Goal: Task Accomplishment & Management: Manage account settings

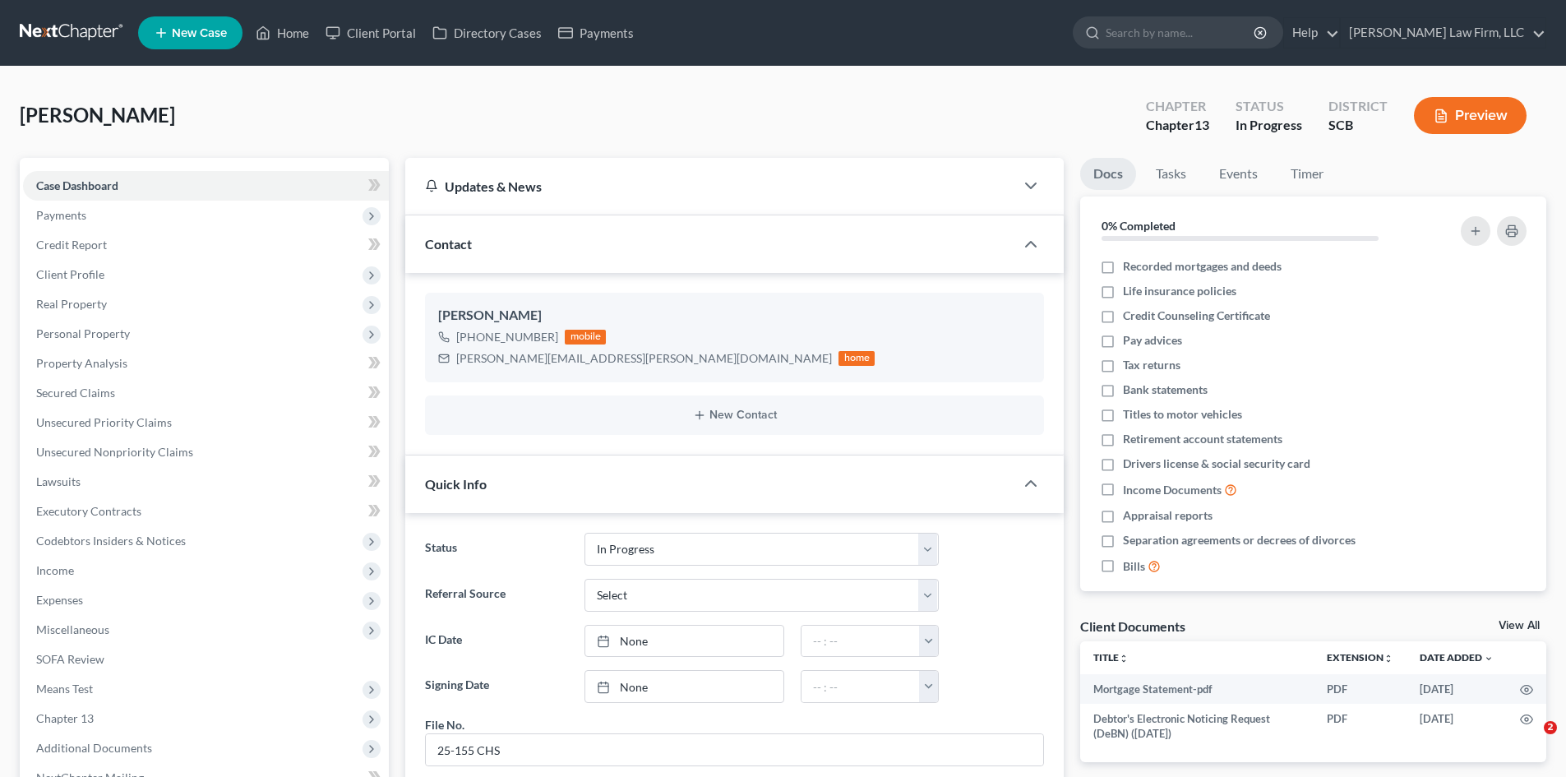
select select "3"
select select "0"
click at [278, 29] on link "Home" at bounding box center [282, 33] width 70 height 30
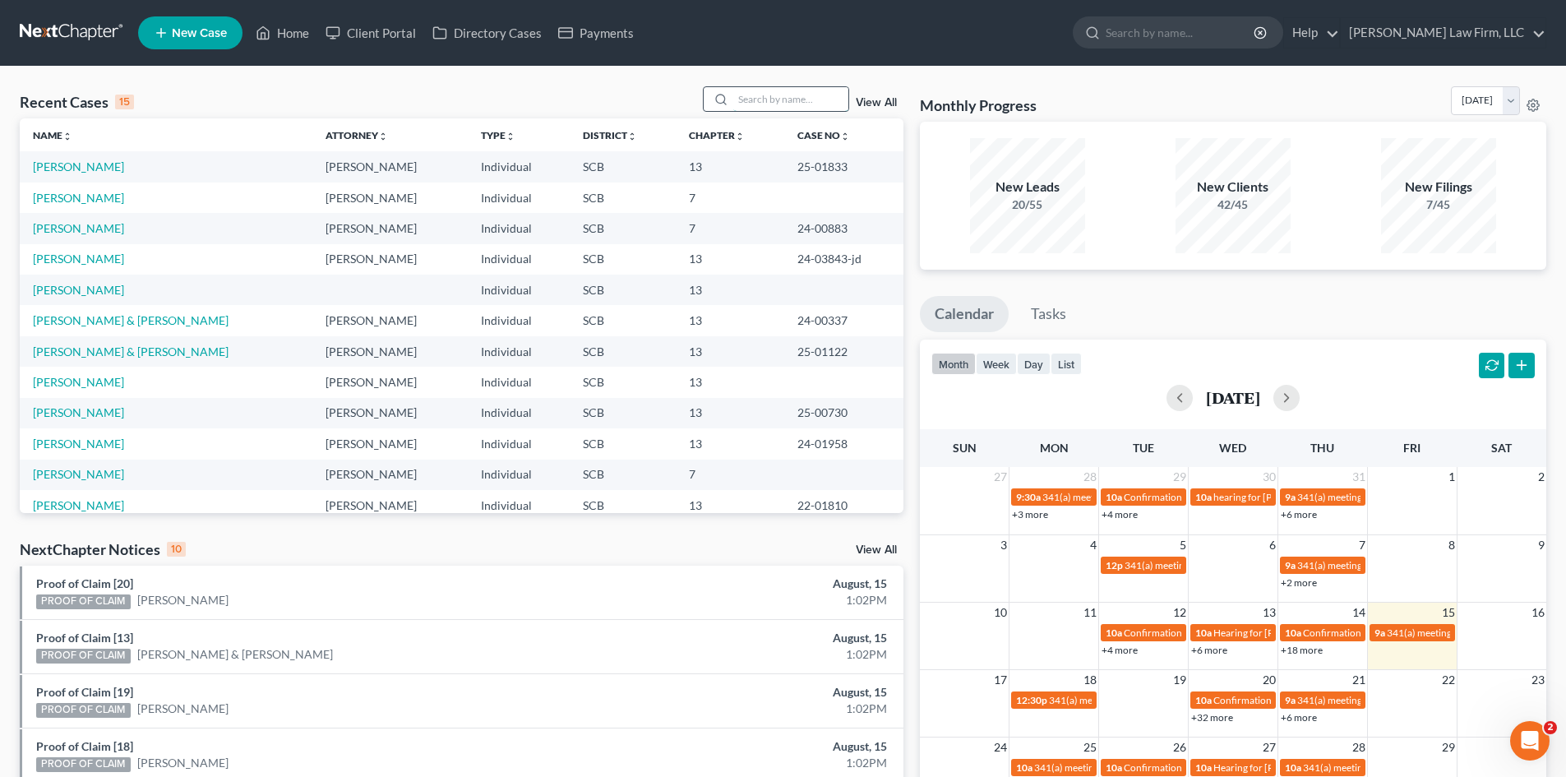
click at [763, 109] on input "search" at bounding box center [790, 99] width 115 height 24
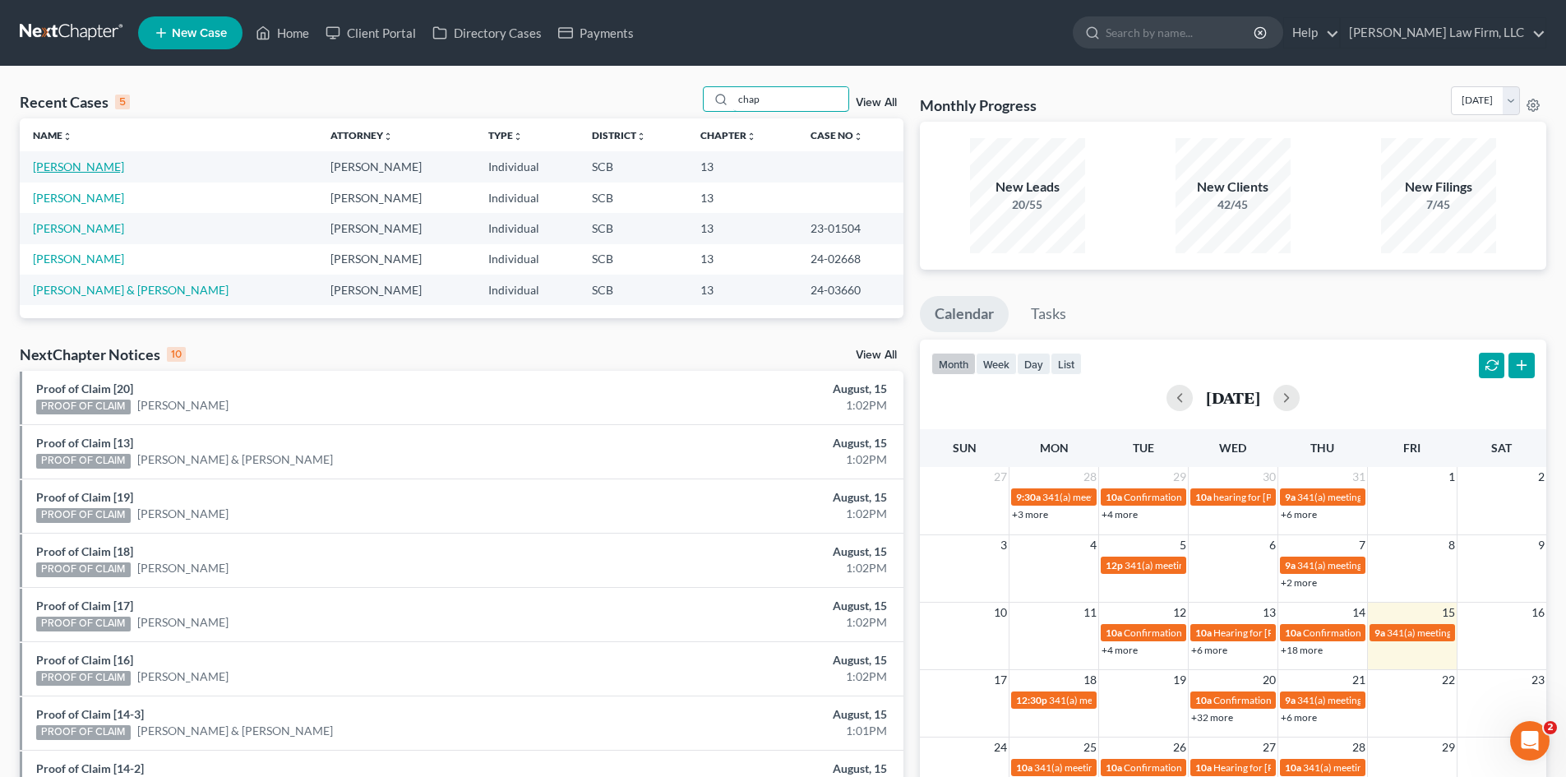
type input "chap"
click at [62, 169] on link "[PERSON_NAME]" at bounding box center [78, 167] width 91 height 14
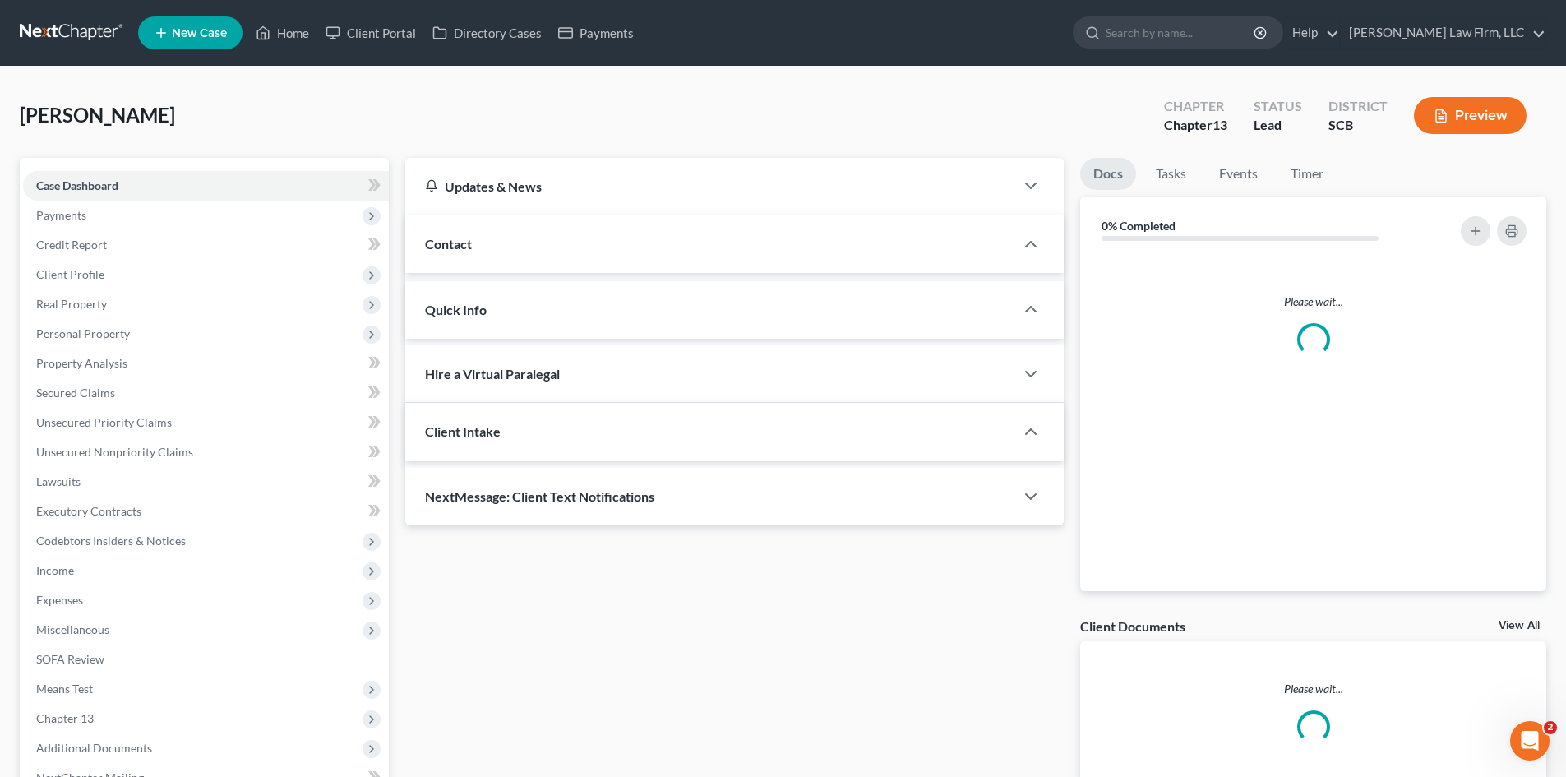
select select "0"
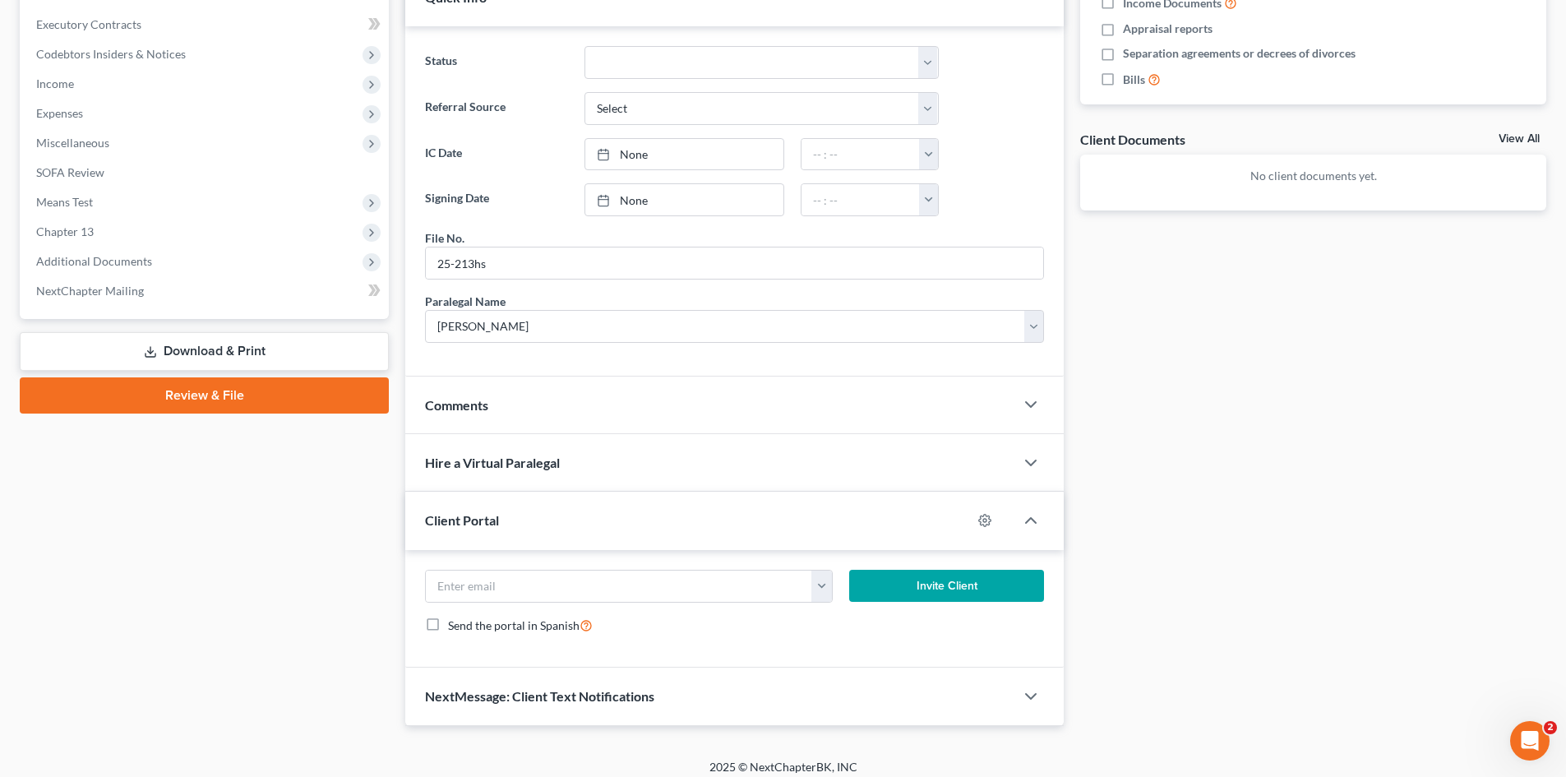
scroll to position [493, 0]
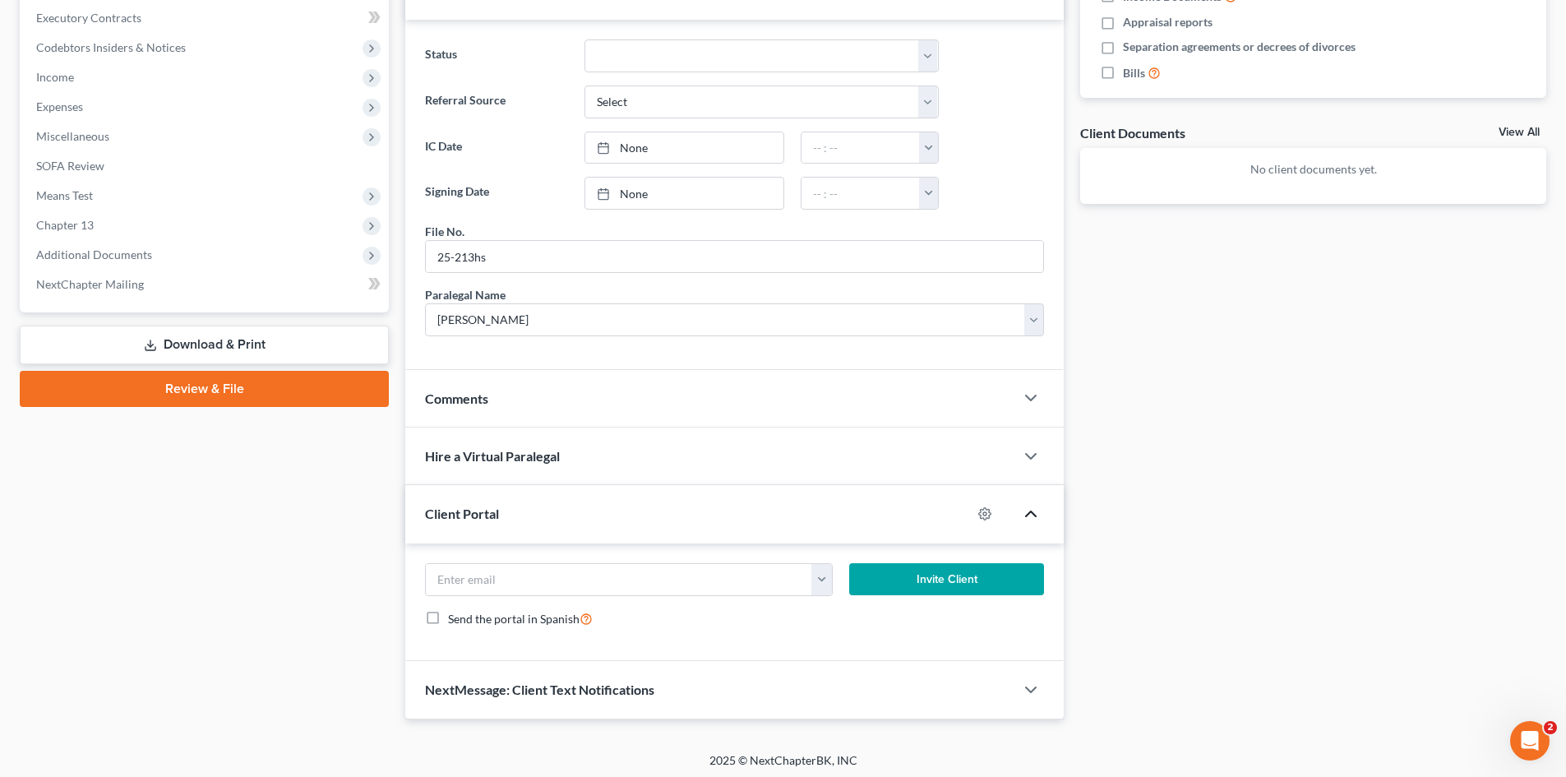
click at [1036, 515] on icon "button" at bounding box center [1031, 514] width 20 height 20
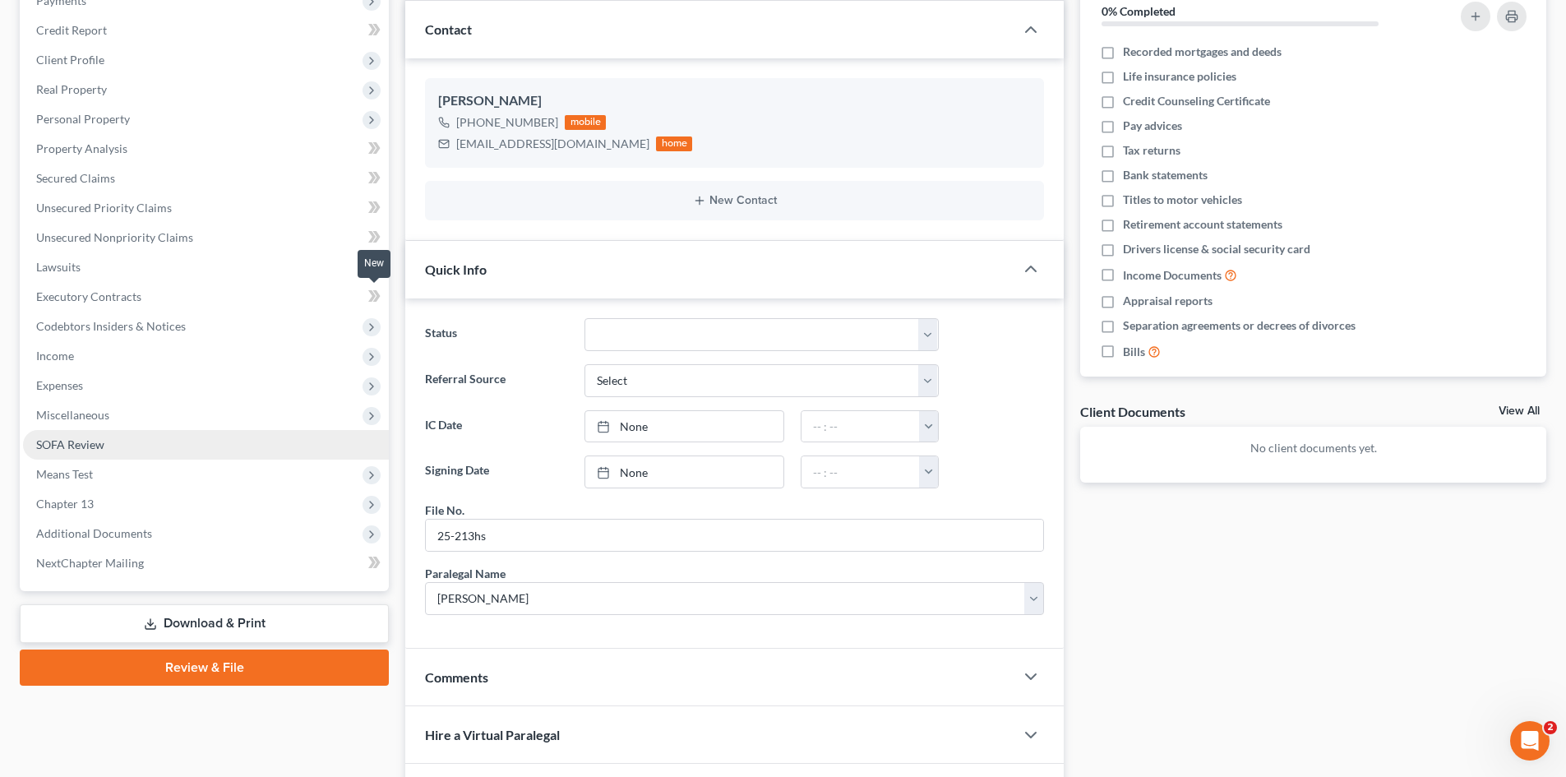
scroll to position [0, 0]
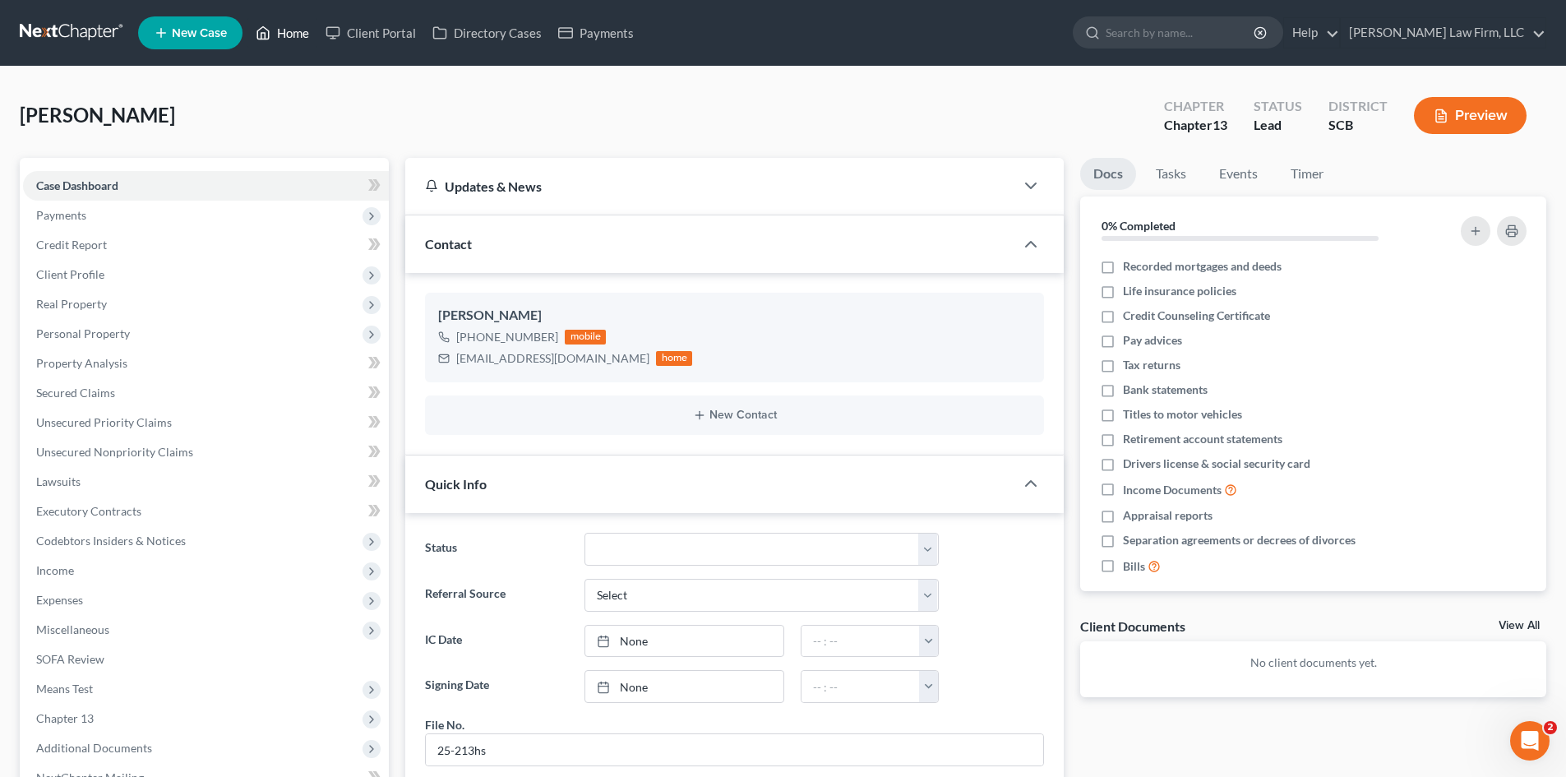
click at [303, 31] on link "Home" at bounding box center [282, 33] width 70 height 30
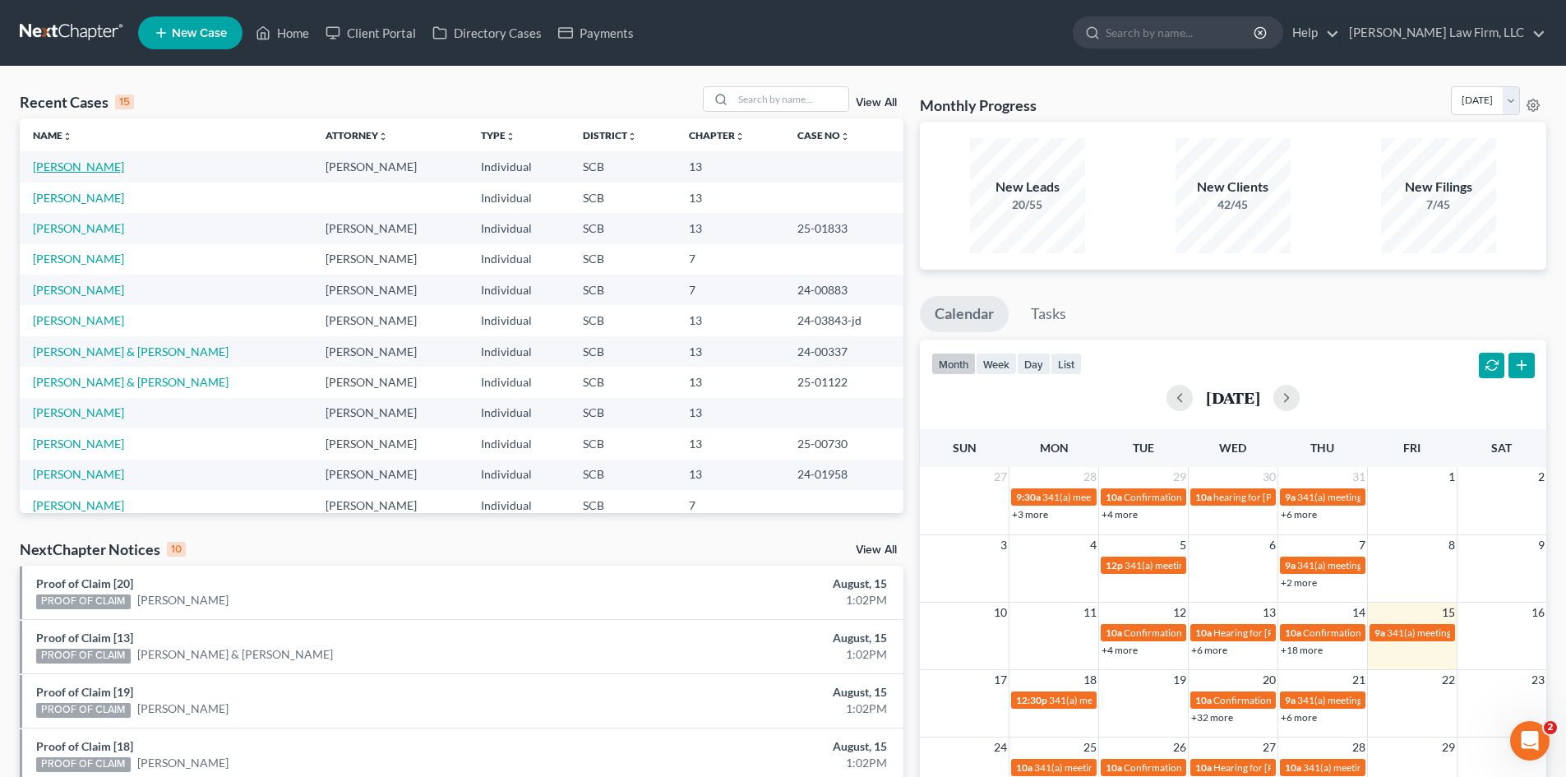
click at [104, 166] on link "[PERSON_NAME]" at bounding box center [78, 167] width 91 height 14
select select "3"
select select "0"
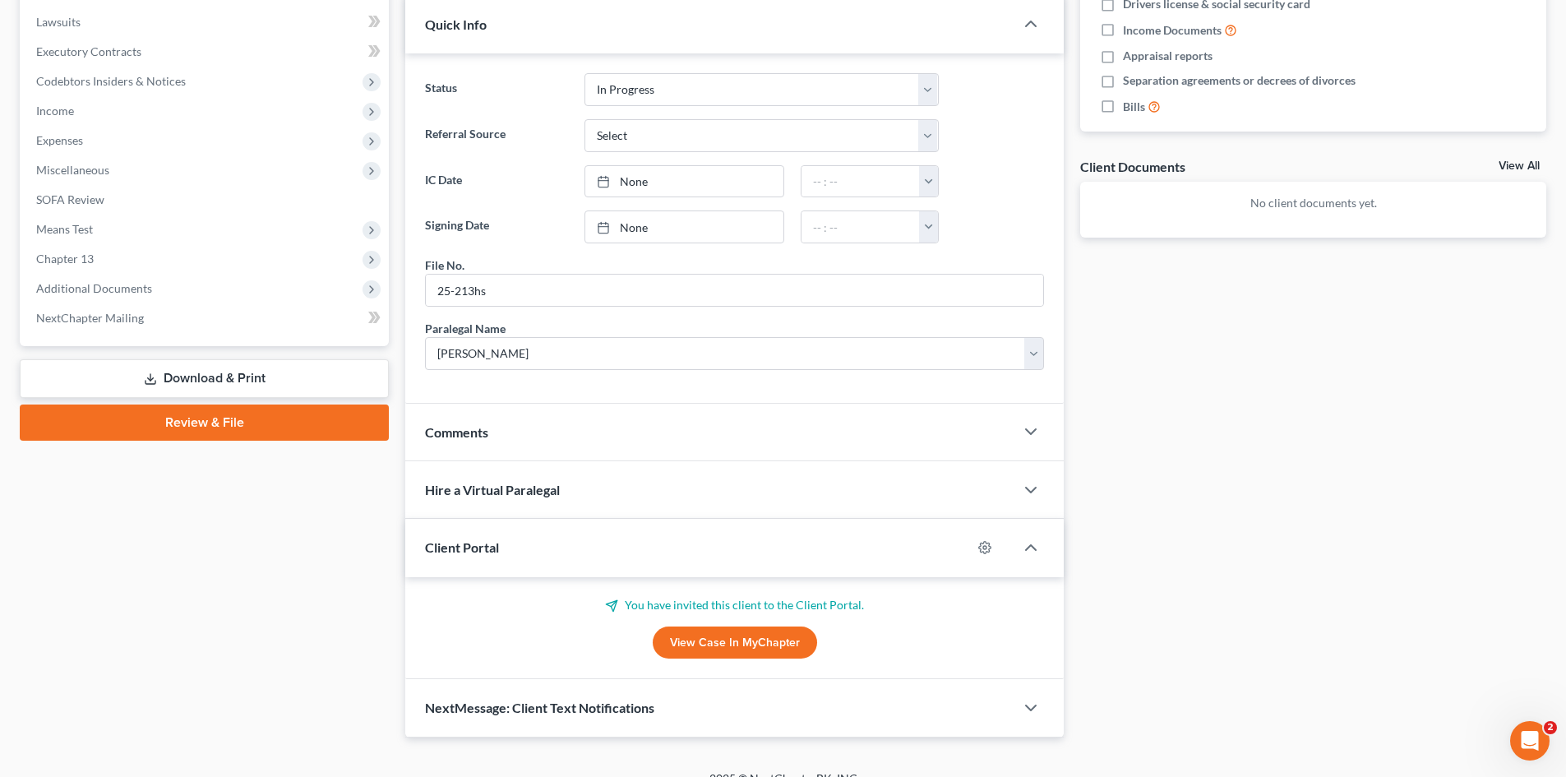
scroll to position [483, 0]
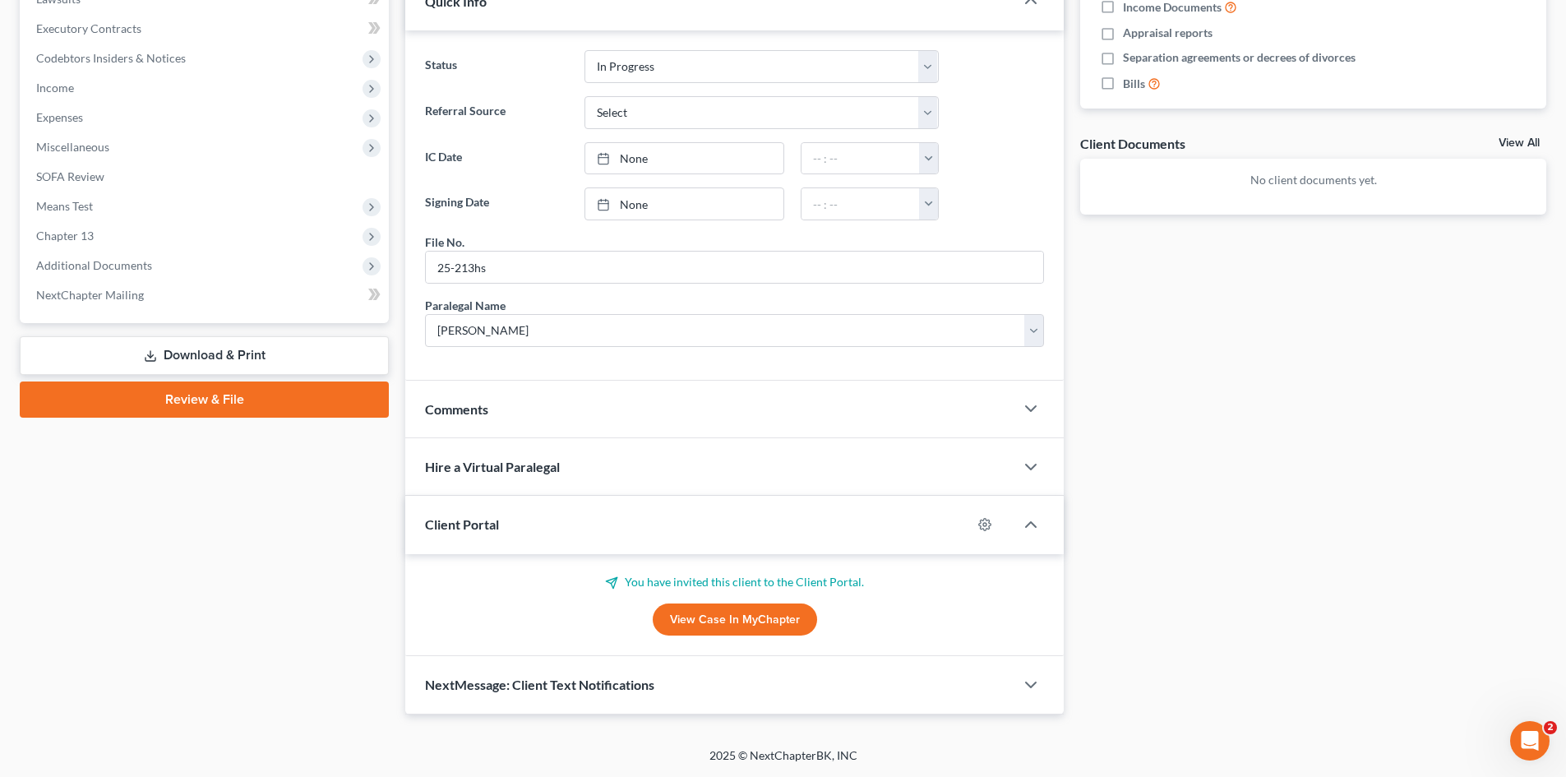
click at [682, 617] on link "View Case in MyChapter" at bounding box center [735, 619] width 164 height 33
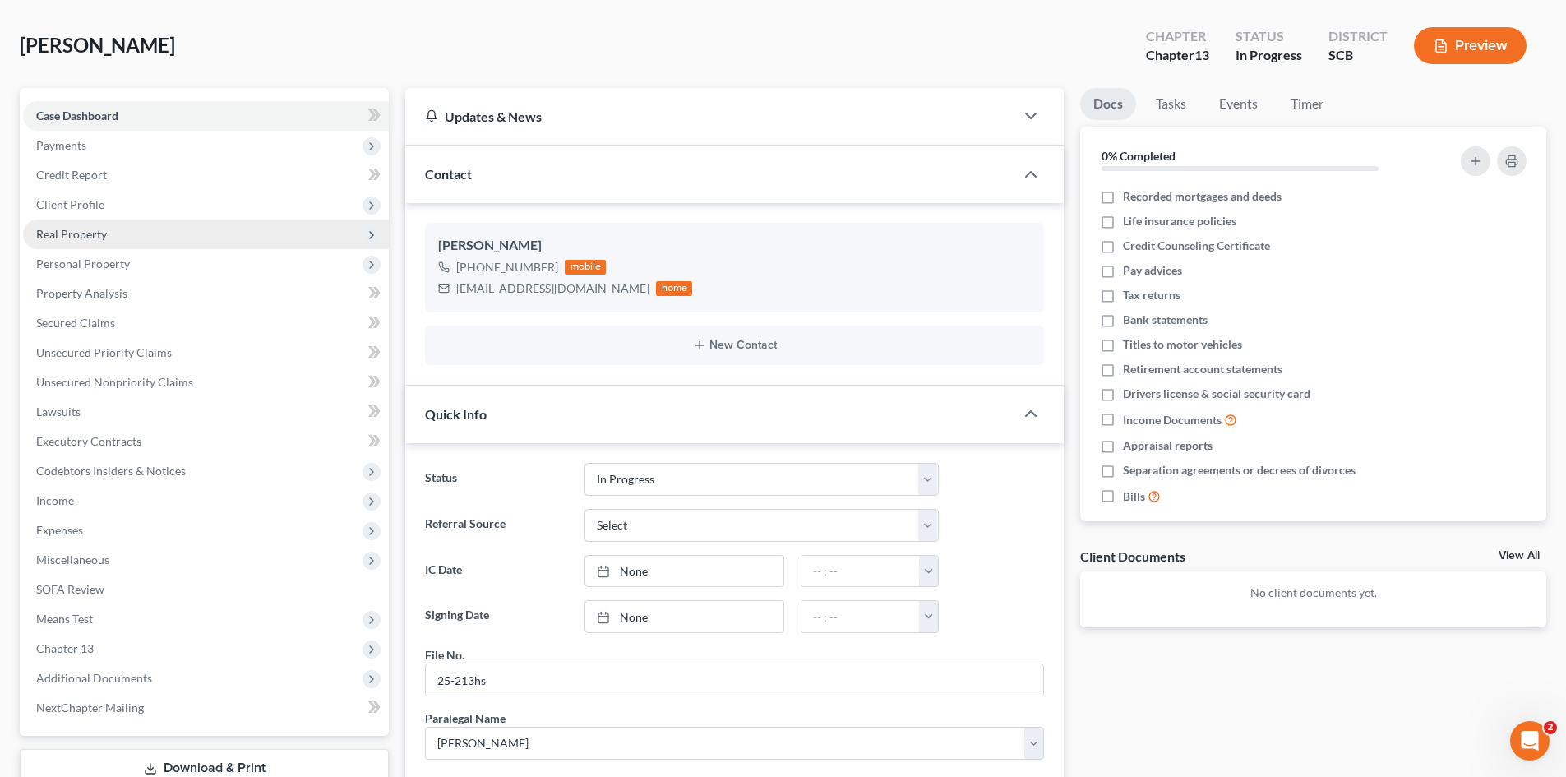
scroll to position [0, 0]
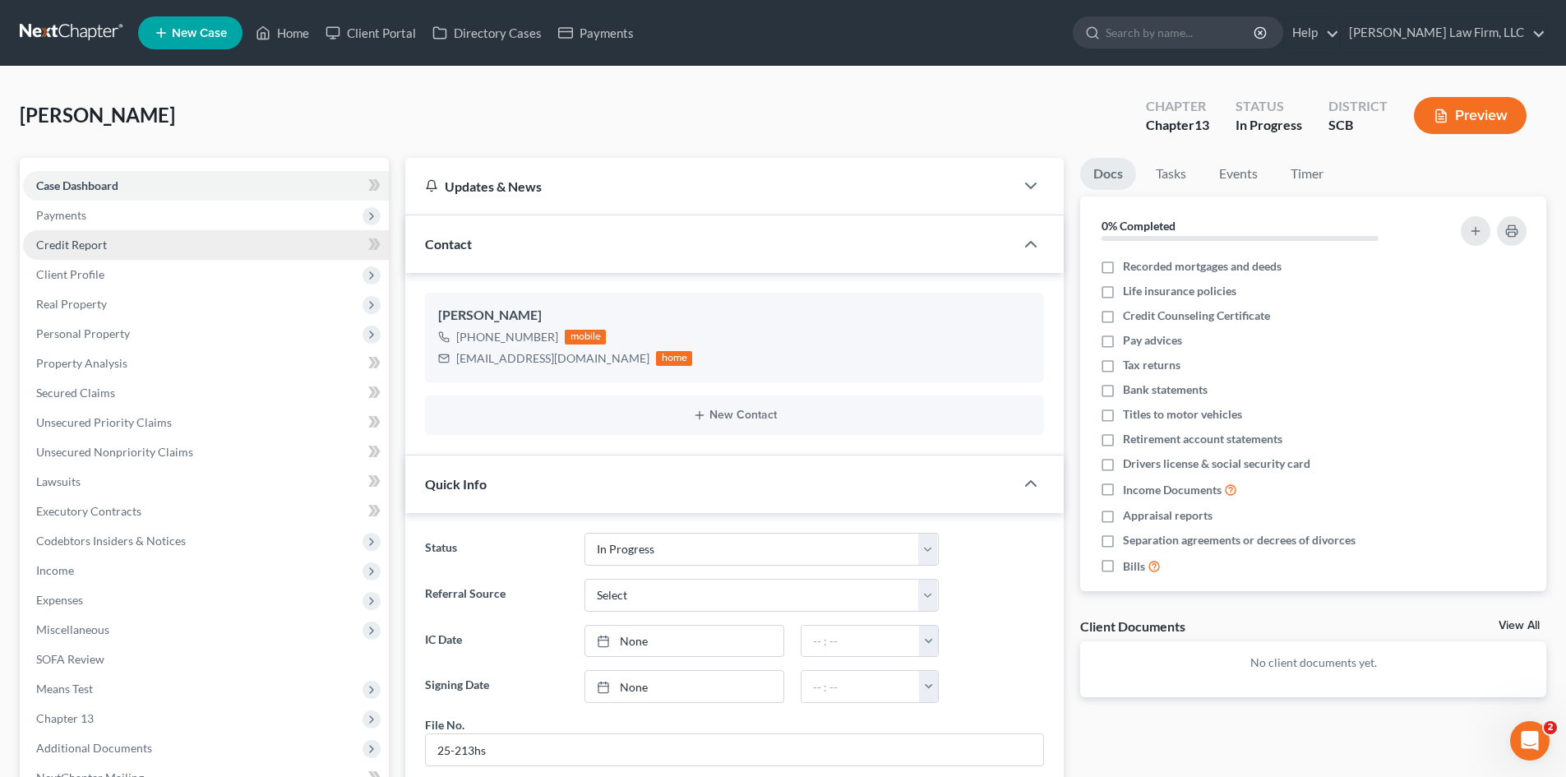
drag, startPoint x: 58, startPoint y: 210, endPoint x: 76, endPoint y: 235, distance: 31.1
click at [58, 210] on span "Payments" at bounding box center [61, 215] width 50 height 14
click at [80, 240] on span "Invoices" at bounding box center [90, 245] width 42 height 14
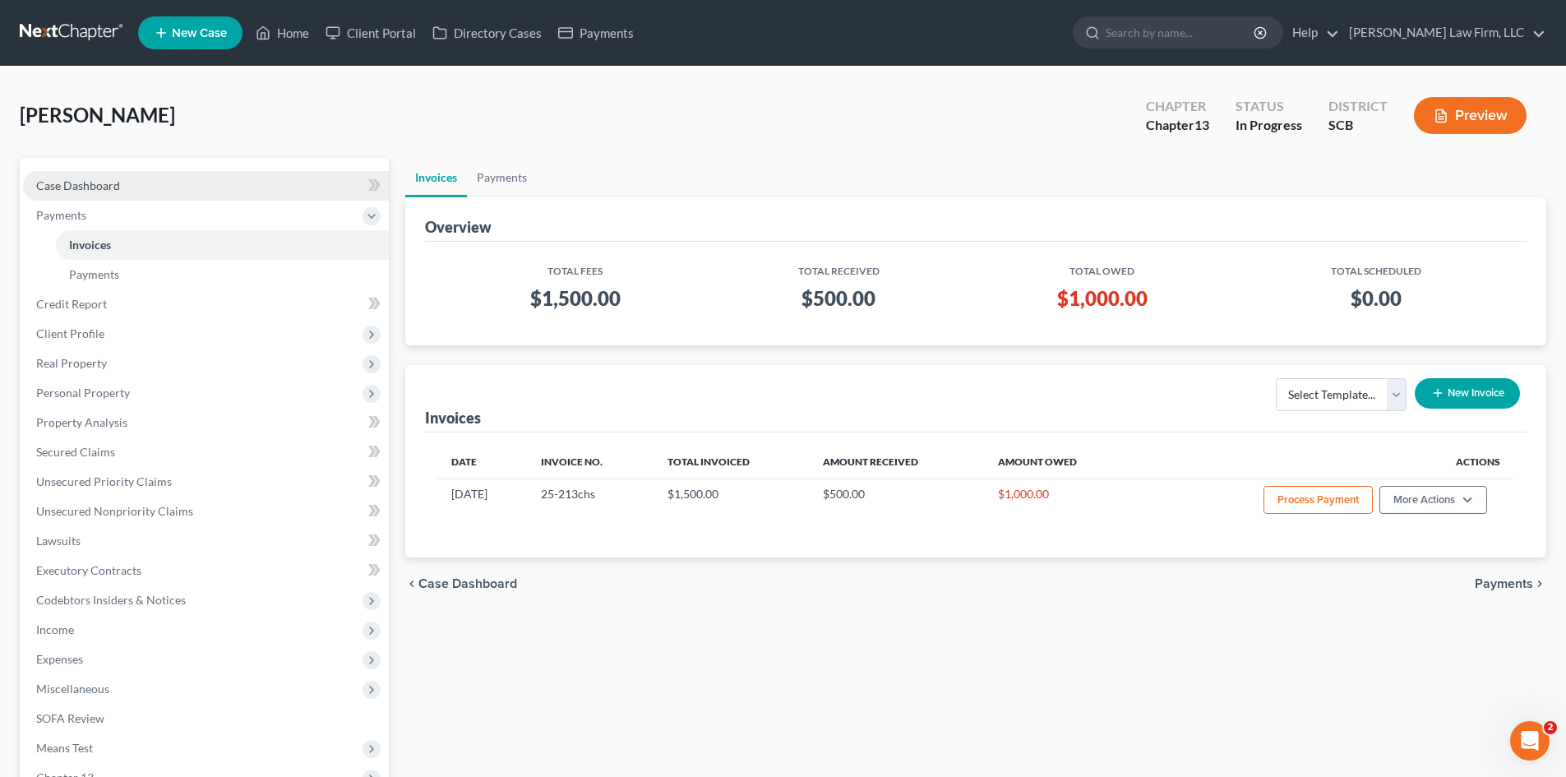
click at [83, 185] on span "Case Dashboard" at bounding box center [78, 185] width 84 height 14
select select "0"
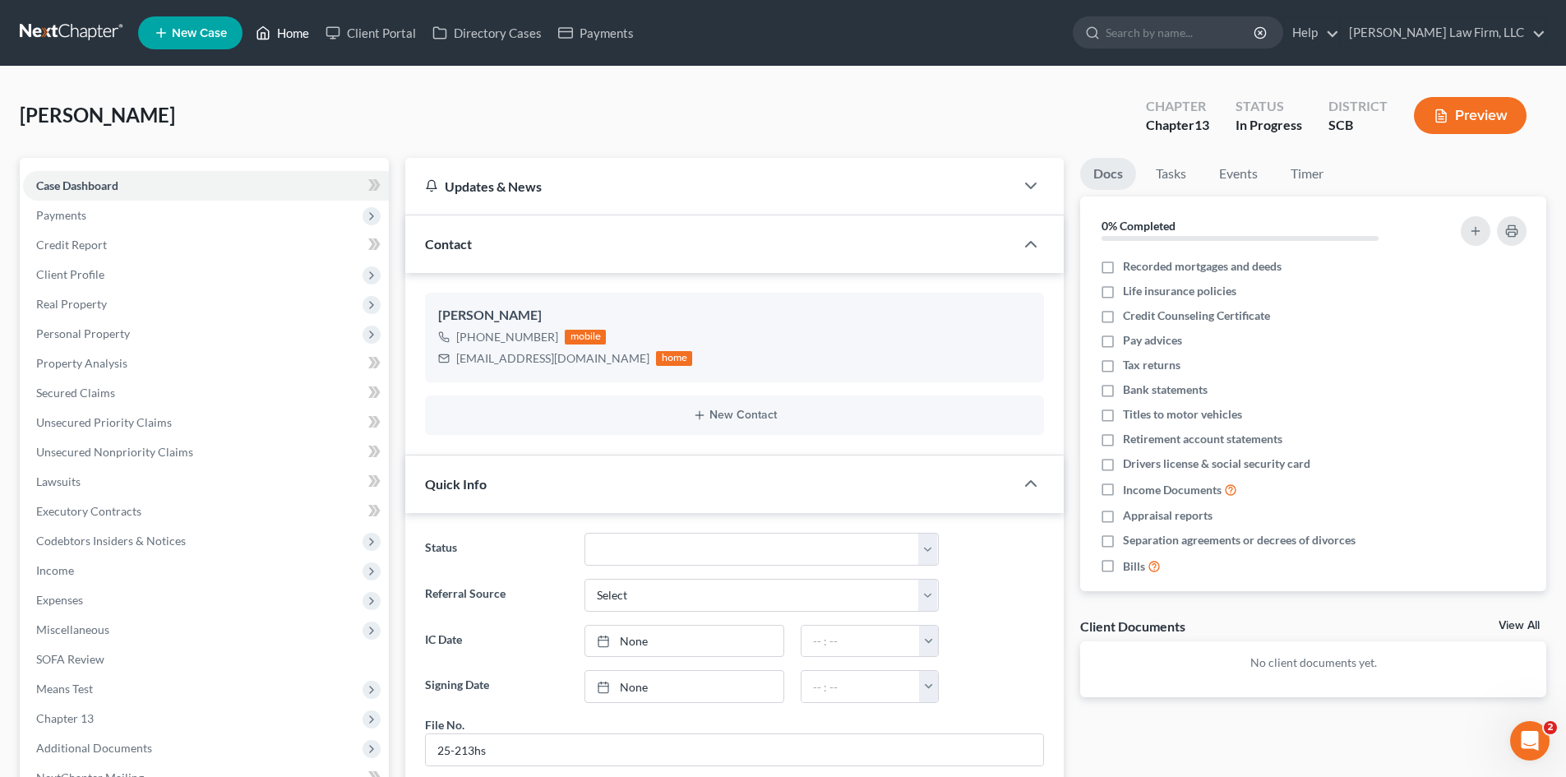
drag, startPoint x: 294, startPoint y: 43, endPoint x: 300, endPoint y: 36, distance: 8.7
click at [294, 43] on link "Home" at bounding box center [282, 33] width 70 height 30
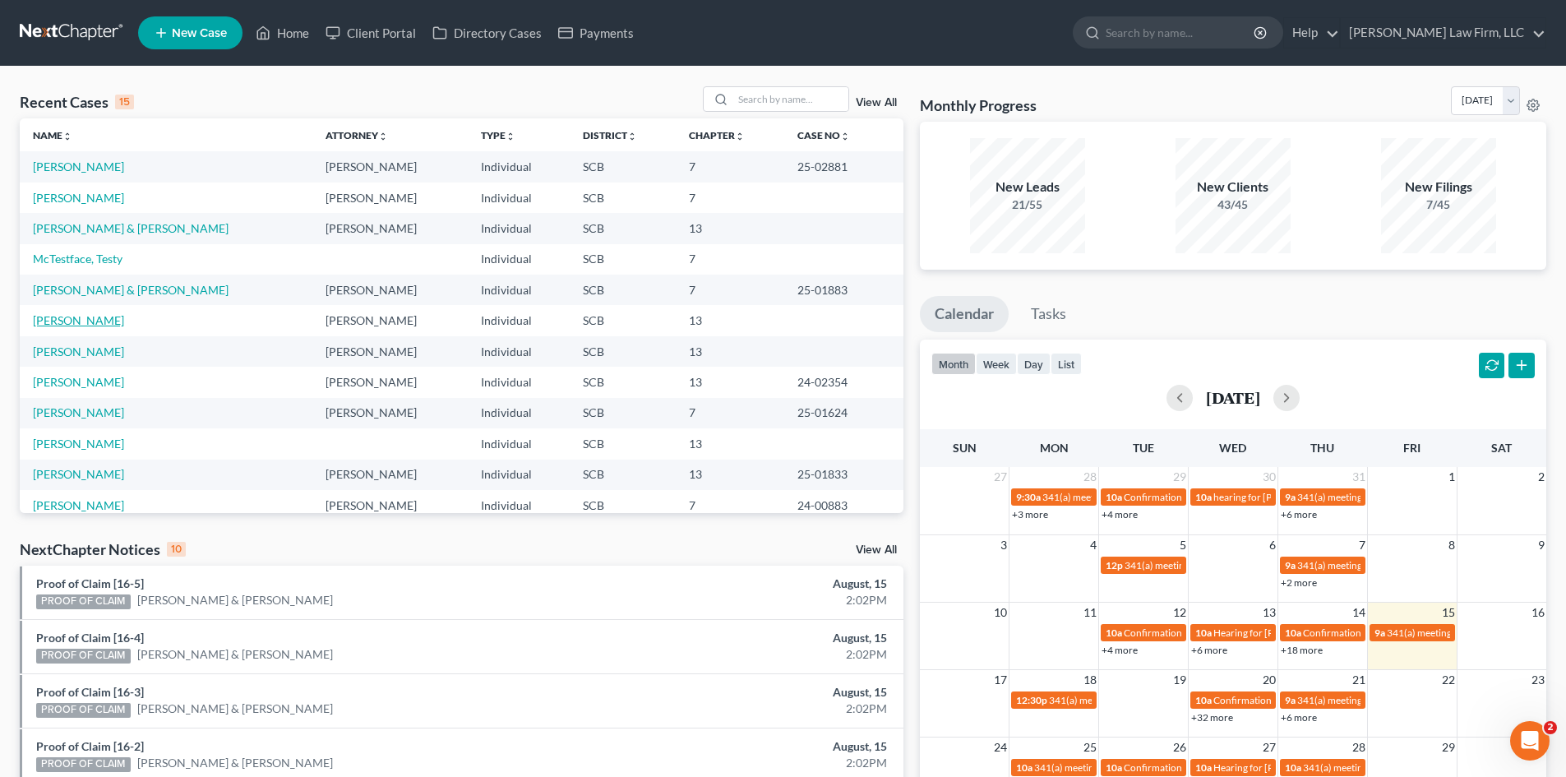
click at [81, 320] on link "[PERSON_NAME]" at bounding box center [78, 320] width 91 height 14
select select "0"
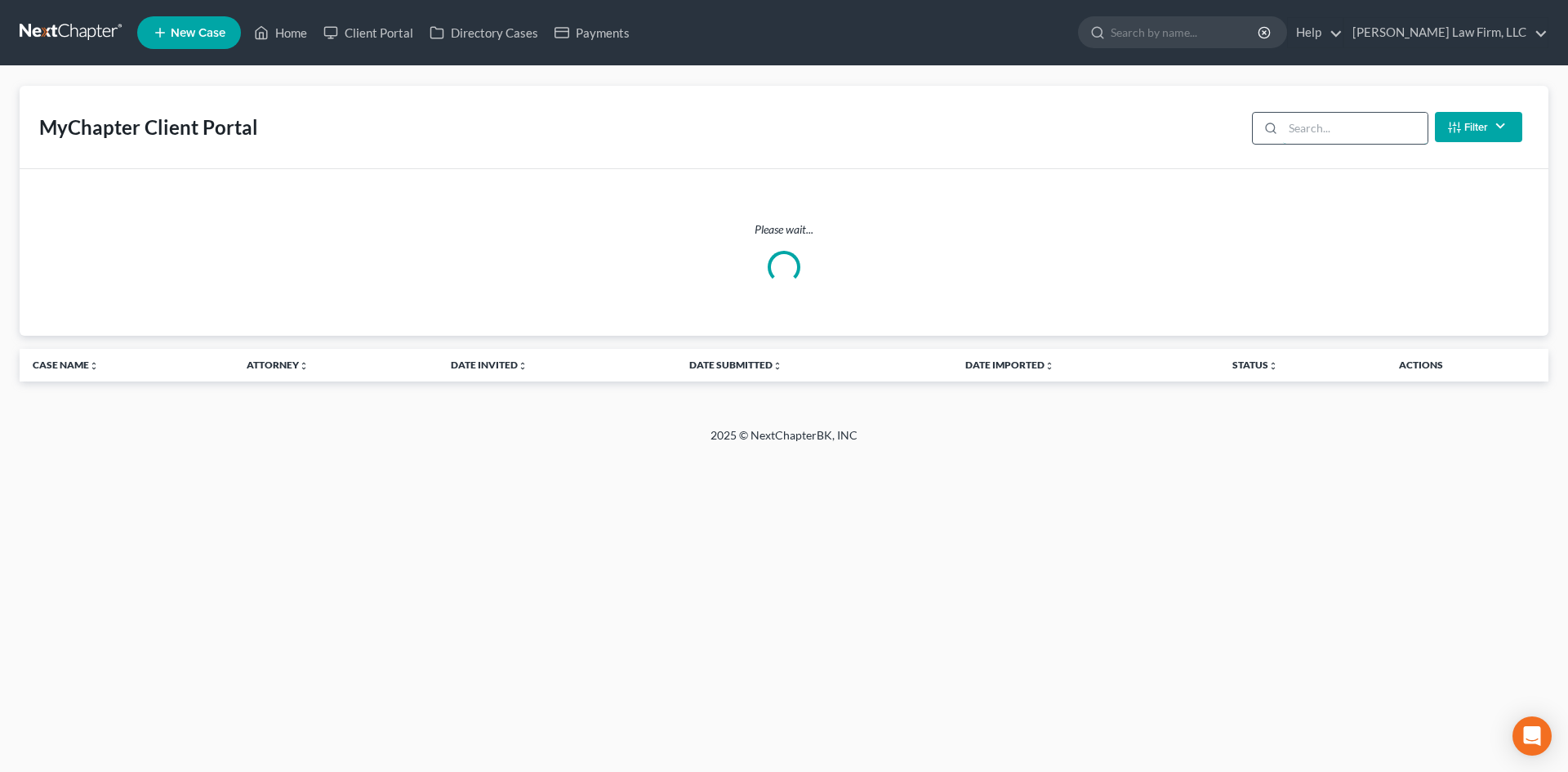
click at [1333, 133] on input "search" at bounding box center [1355, 127] width 145 height 31
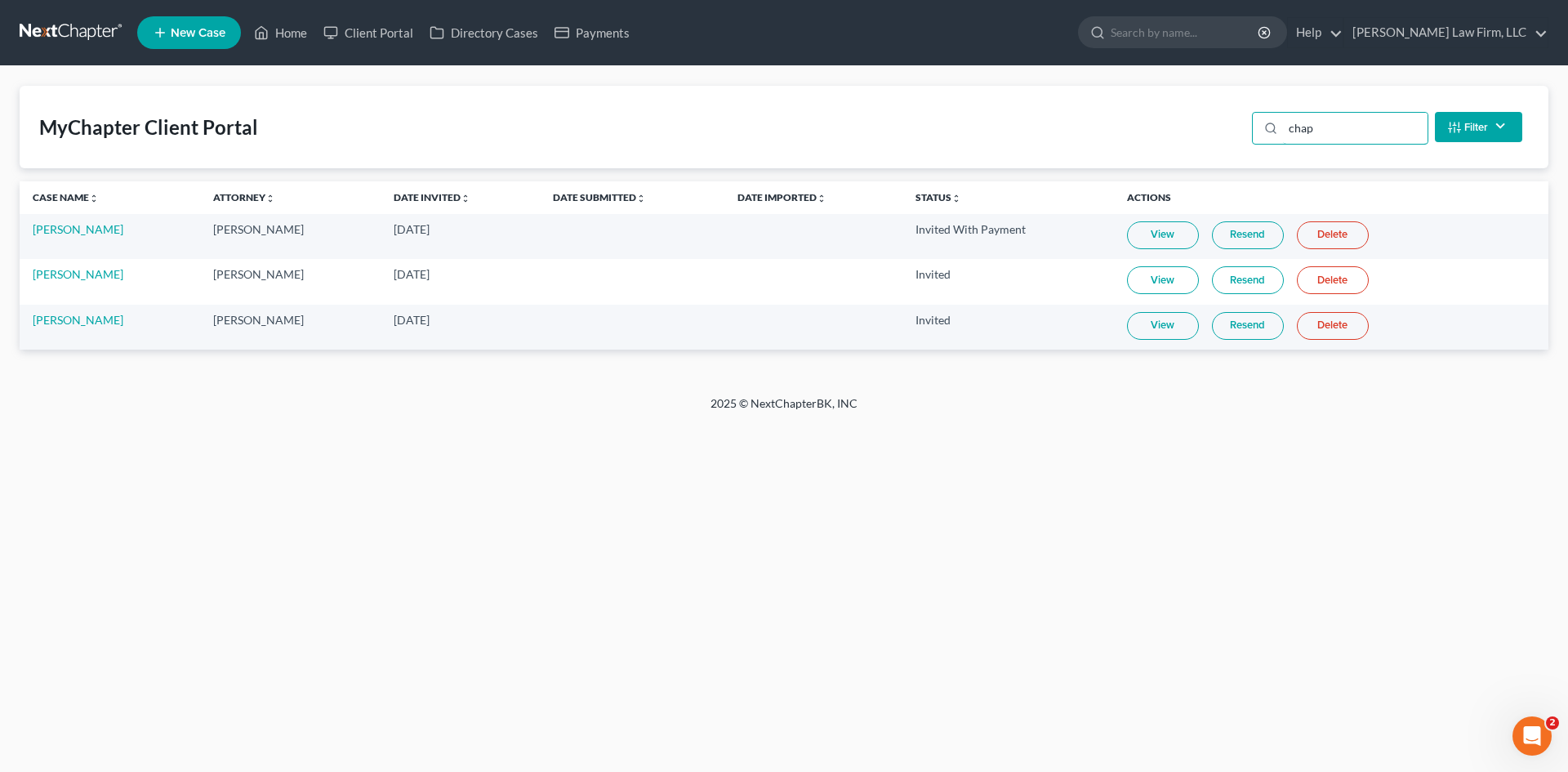
type input "chap"
click at [1196, 325] on link "View" at bounding box center [1163, 326] width 71 height 28
